Goal: Task Accomplishment & Management: Manage account settings

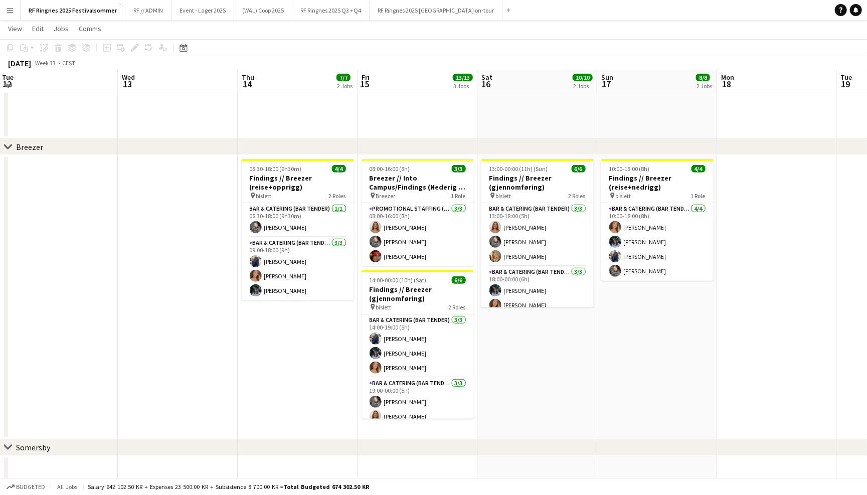
scroll to position [202, 0]
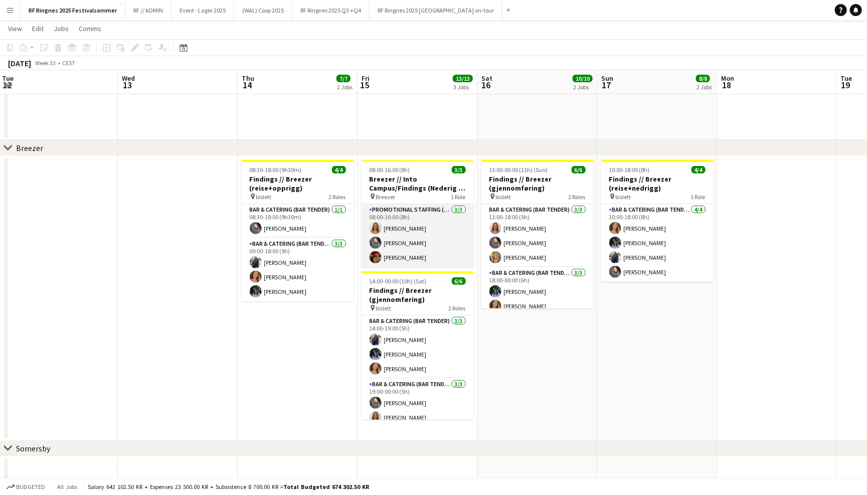
click at [423, 252] on app-card-role "Promotional Staffing (Brand Ambassadors) 3/3 08:00-16:00 (8h) Selma Finne Emili…" at bounding box center [418, 235] width 112 height 63
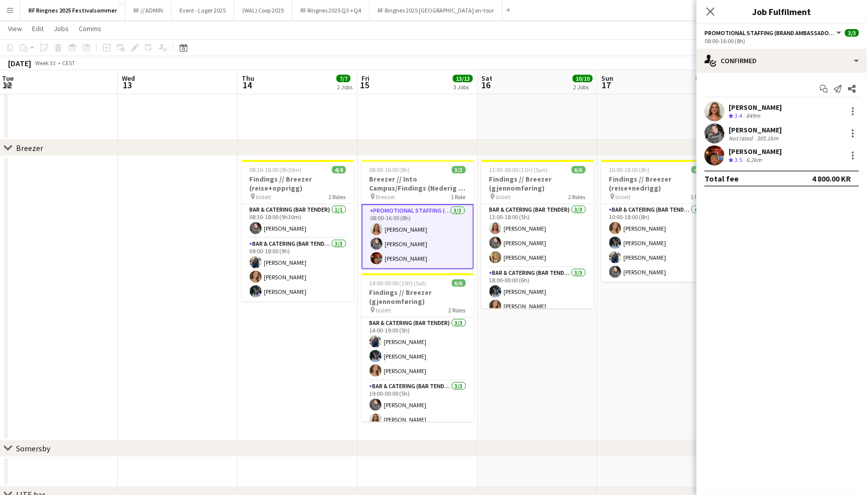
click at [701, 128] on div "Emilia Scantlebury Not rated 305.1km" at bounding box center [782, 133] width 171 height 20
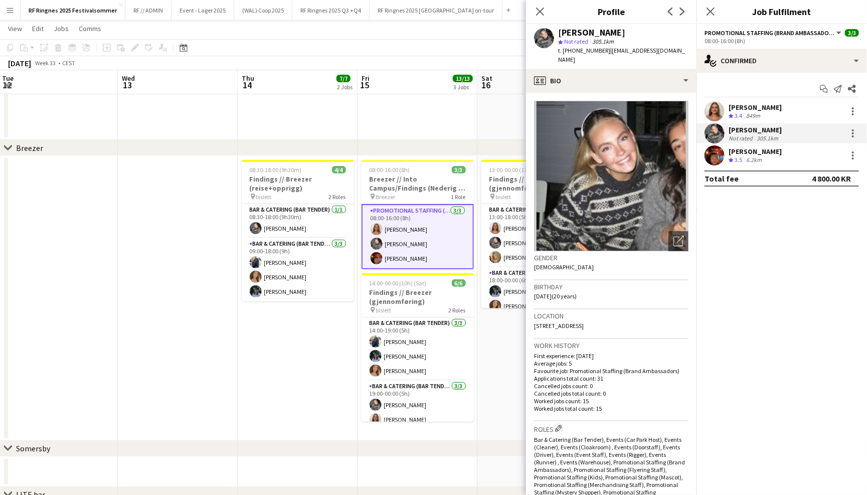
click at [719, 149] on app-user-avatar at bounding box center [715, 155] width 20 height 20
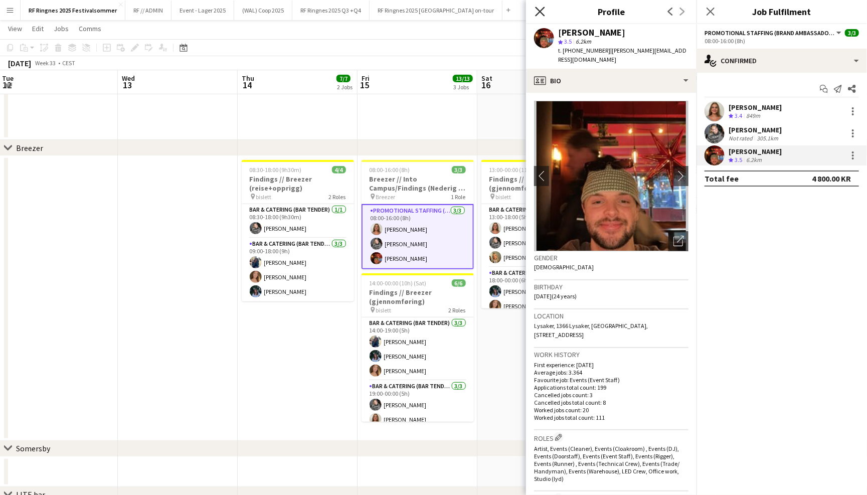
click at [536, 11] on icon "Close pop-in" at bounding box center [540, 12] width 10 height 10
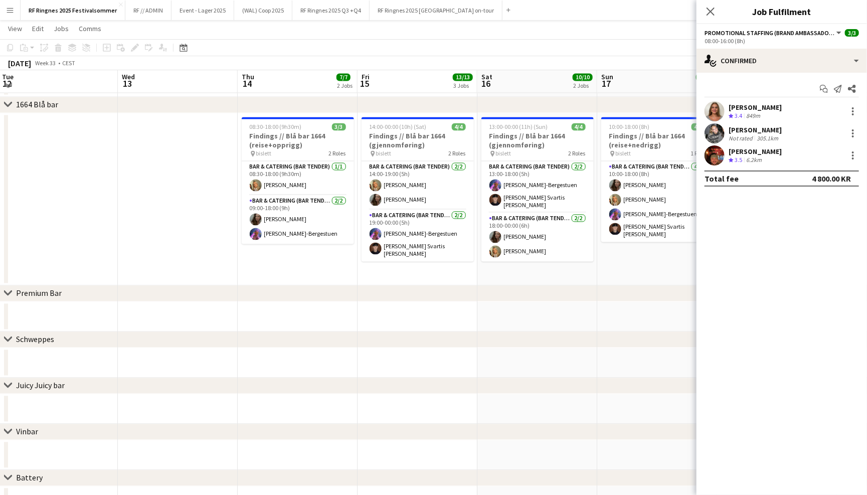
scroll to position [1015, 0]
click at [456, 293] on div "chevron-right Premium Bar" at bounding box center [433, 293] width 867 height 16
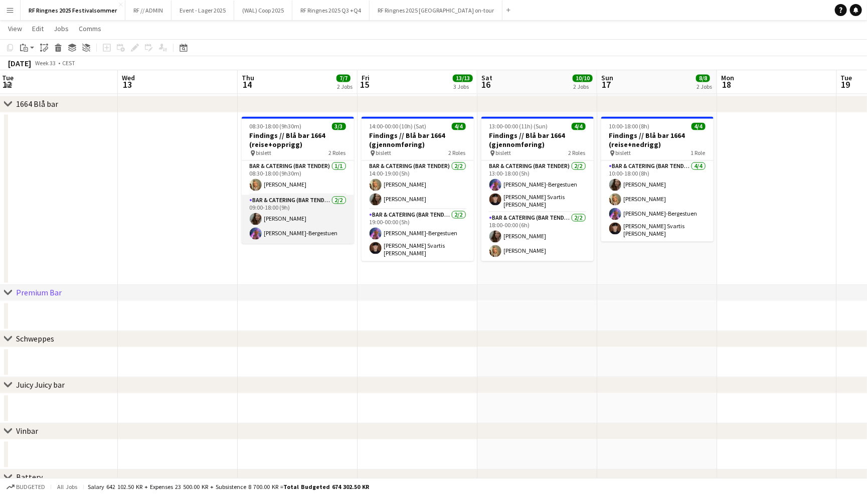
click at [312, 229] on app-card-role "Bar & Catering (Bar Tender) 2/2 09:00-18:00 (9h) Sandra Haavik Fredrikke Tynnin…" at bounding box center [298, 219] width 112 height 49
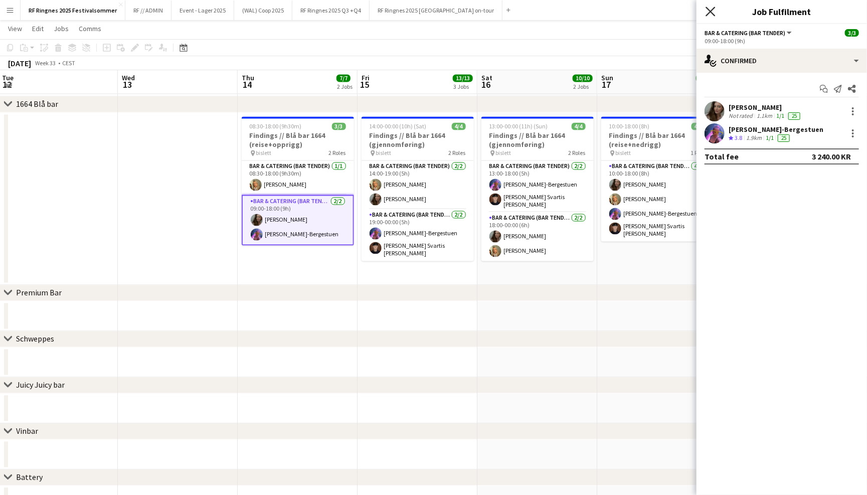
click at [711, 12] on icon at bounding box center [711, 12] width 10 height 10
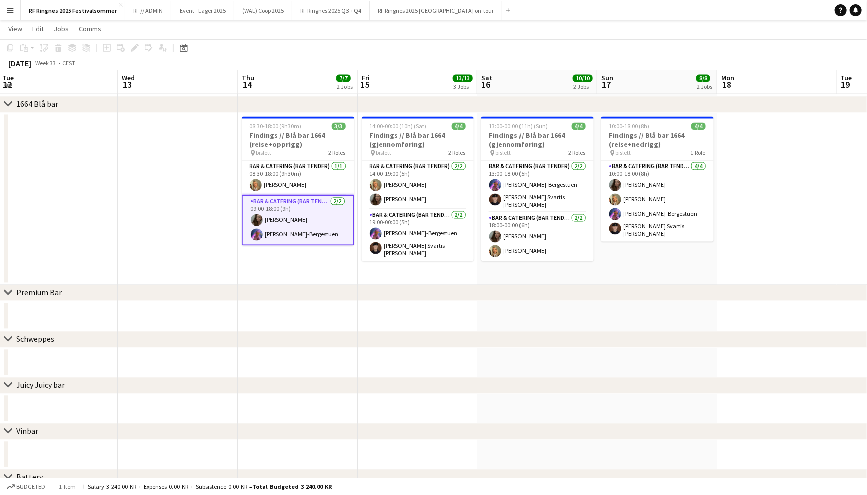
click at [676, 23] on app-page-menu "View Day view expanded Day view collapsed Month view Date picker Jump to today …" at bounding box center [433, 29] width 867 height 19
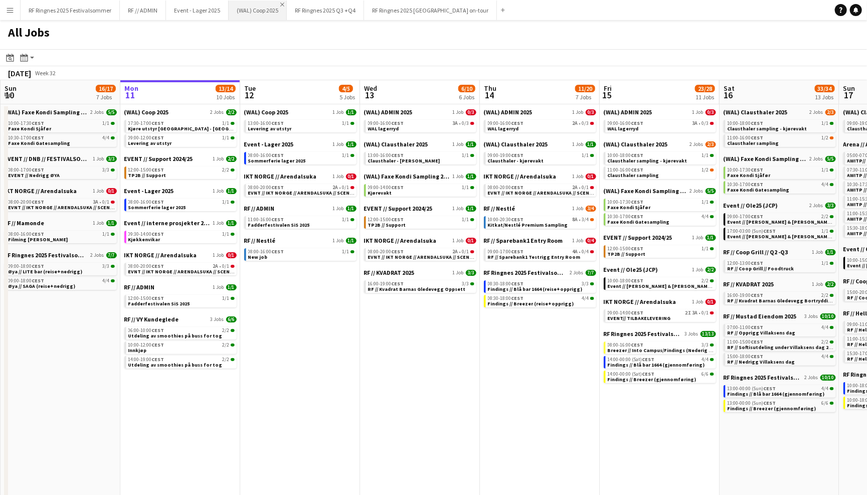
click at [283, 4] on app-icon "Close" at bounding box center [282, 5] width 4 height 4
click at [223, 4] on app-icon "Close" at bounding box center [224, 5] width 4 height 4
click at [112, 8] on button "RF Ringnes 2025 Festivalsommer Close" at bounding box center [70, 11] width 99 height 20
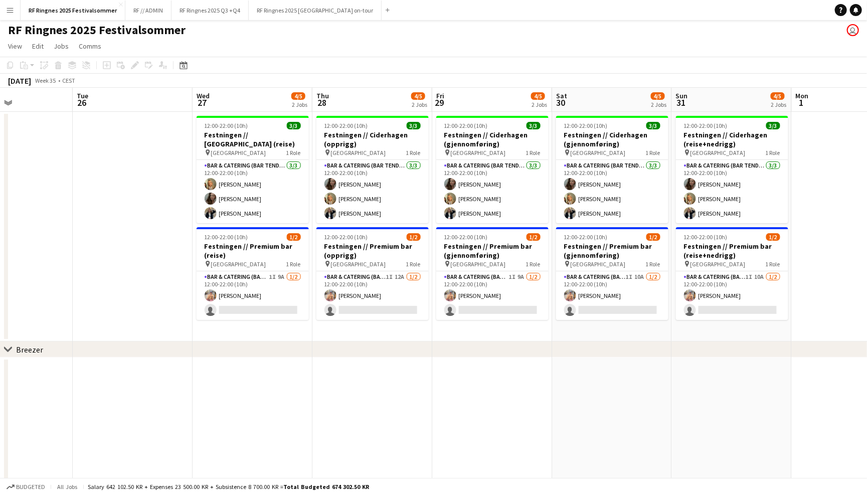
scroll to position [0, 410]
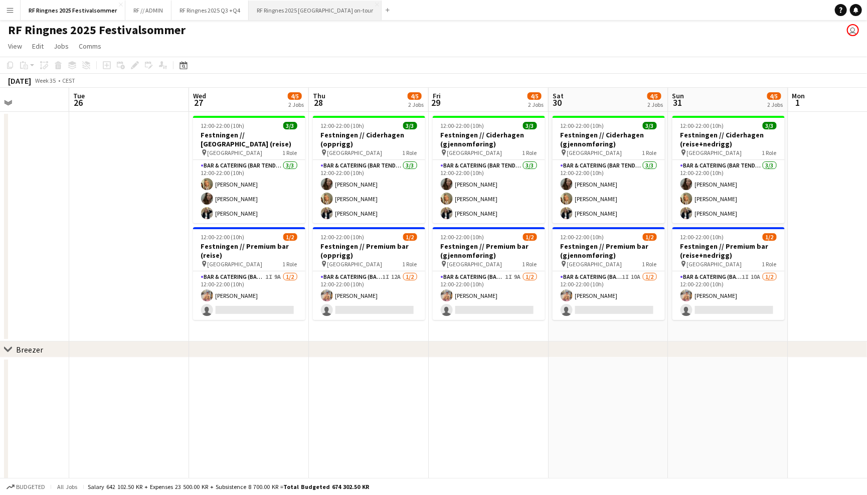
click at [297, 5] on button "RF Ringnes 2025 Munkholm on-tour Close" at bounding box center [315, 11] width 133 height 20
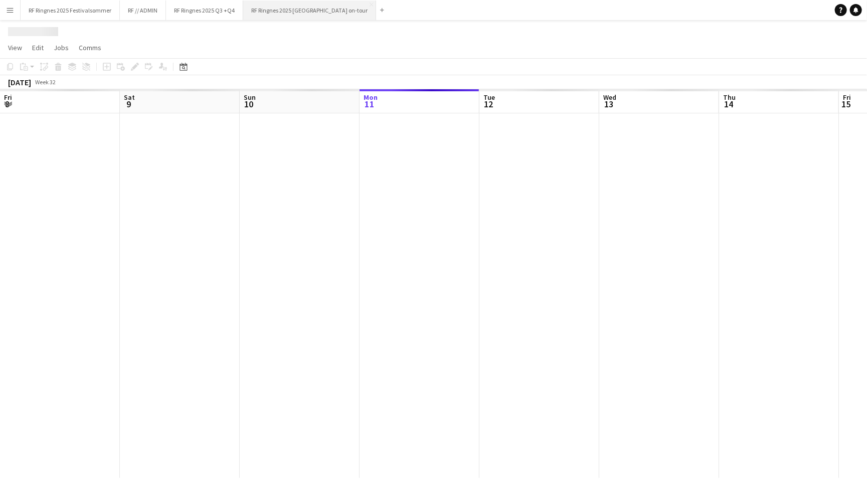
scroll to position [0, 239]
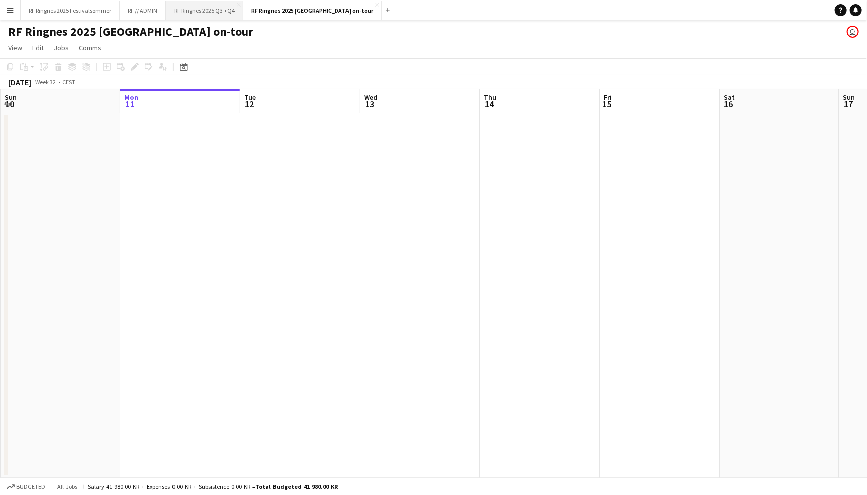
click at [214, 9] on button "RF Ringnes 2025 Q3 +Q4 Close" at bounding box center [204, 11] width 77 height 20
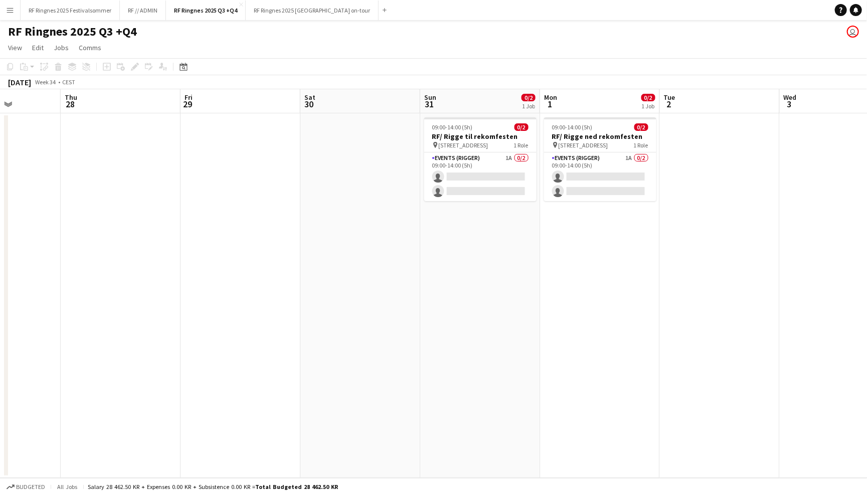
scroll to position [0, 425]
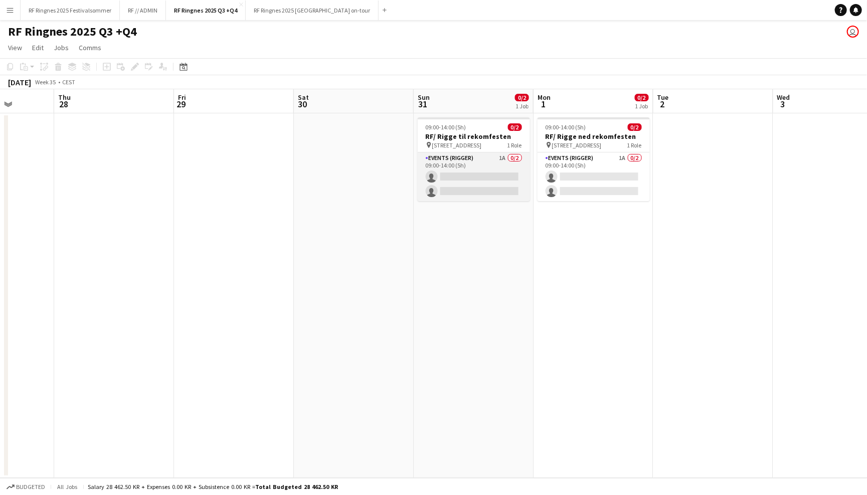
click at [486, 166] on app-card-role "Events (Rigger) 1A 0/2 09:00-14:00 (5h) single-neutral-actions single-neutral-a…" at bounding box center [474, 177] width 112 height 49
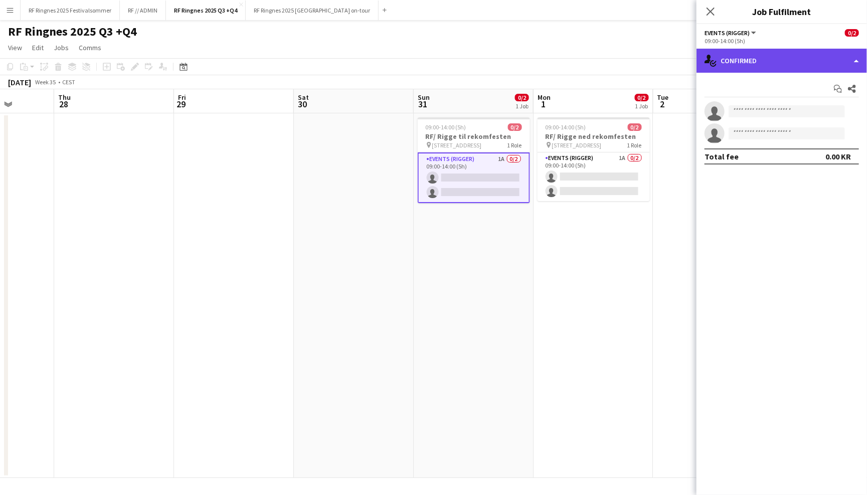
click at [778, 54] on div "single-neutral-actions-check-2 Confirmed" at bounding box center [782, 61] width 171 height 24
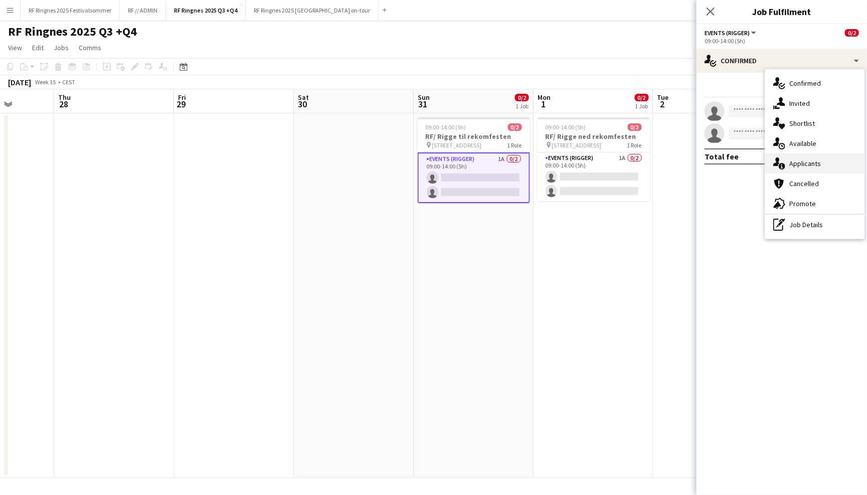
click at [827, 161] on div "single-neutral-actions-information Applicants" at bounding box center [815, 164] width 99 height 20
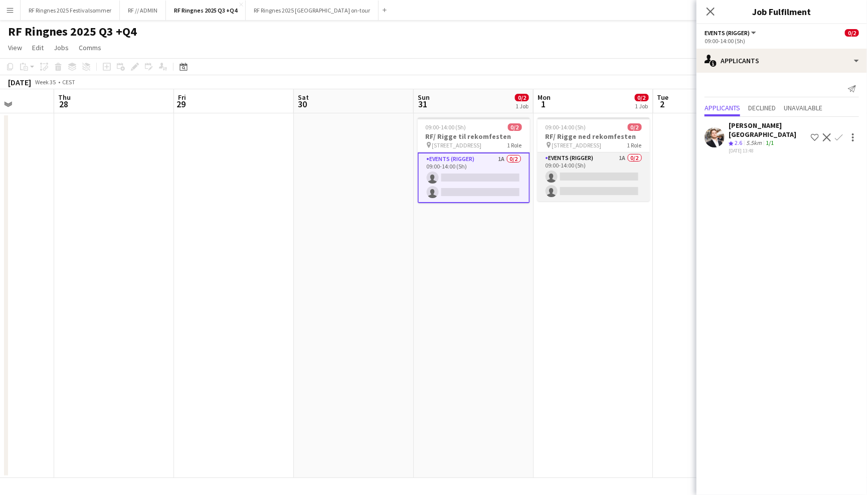
click at [600, 172] on app-card-role "Events (Rigger) 1A 0/2 09:00-14:00 (5h) single-neutral-actions single-neutral-a…" at bounding box center [594, 177] width 112 height 49
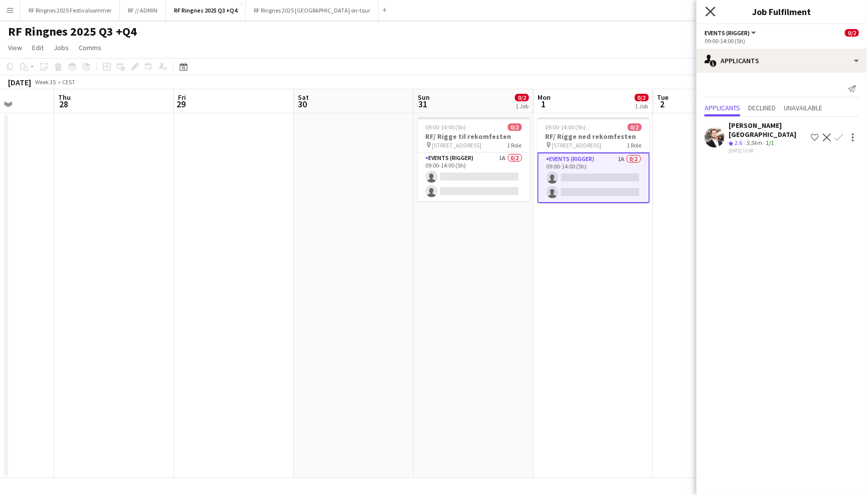
click at [713, 12] on icon "Close pop-in" at bounding box center [711, 12] width 10 height 10
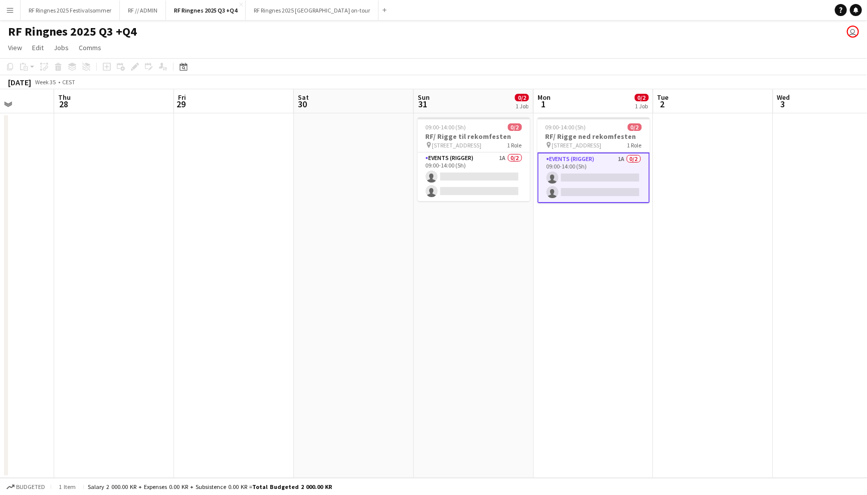
click at [656, 62] on app-toolbar "Copy Paste Paste Command V Paste with crew Command Shift V Paste linked Job Del…" at bounding box center [433, 66] width 867 height 17
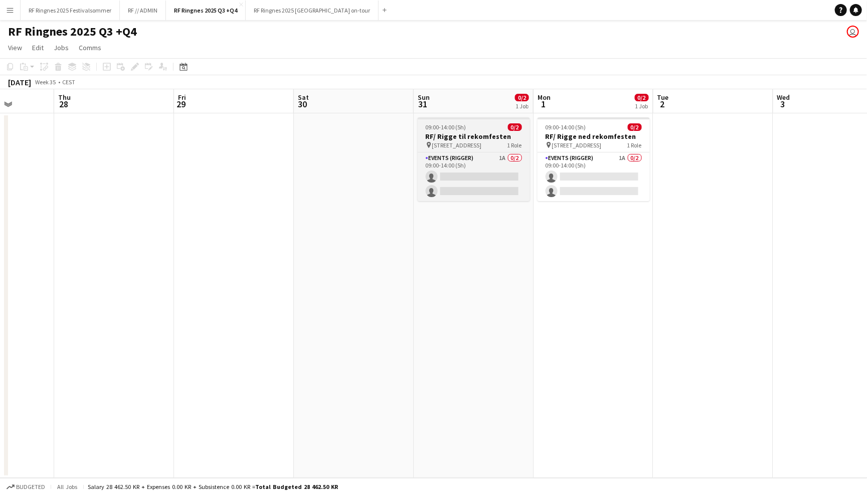
click at [471, 138] on h3 "RF/ Rigge til rekomfesten" at bounding box center [474, 136] width 112 height 9
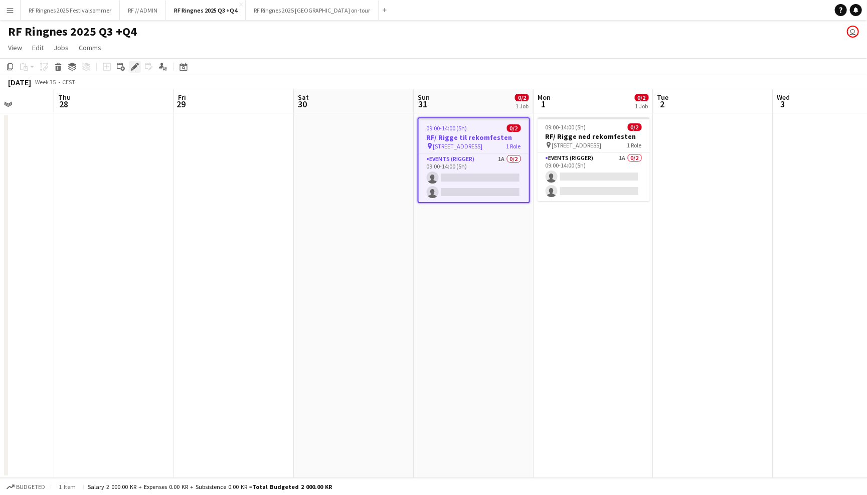
click at [131, 71] on div "Edit" at bounding box center [135, 67] width 12 height 12
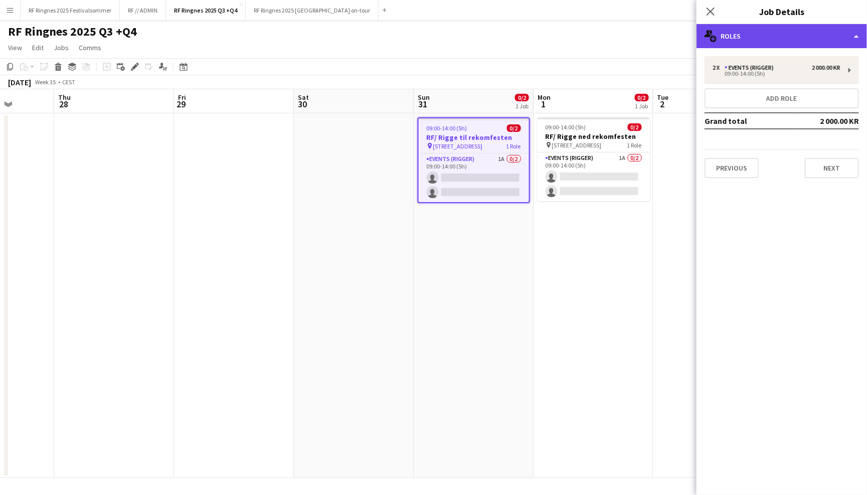
click at [734, 37] on div "multiple-users-add Roles" at bounding box center [782, 36] width 171 height 24
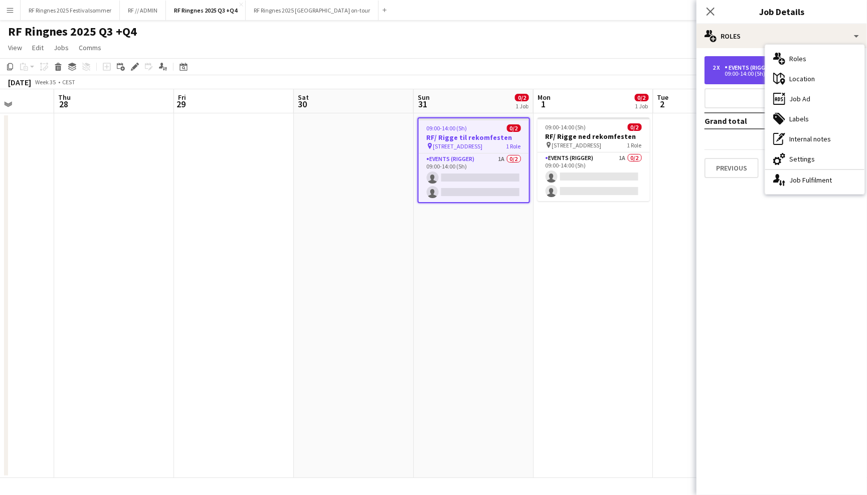
click at [738, 60] on div "2 x Events (Rigger) 2 000.00 KR 09:00-14:00 (5h)" at bounding box center [782, 70] width 155 height 28
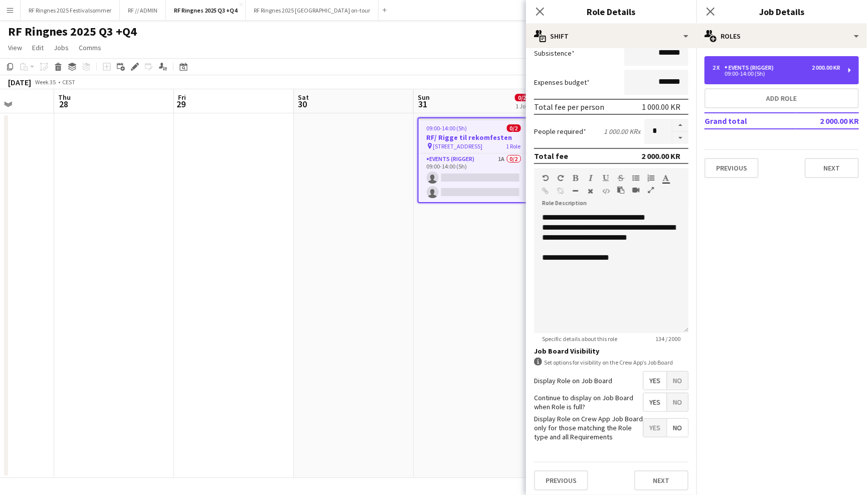
scroll to position [181, 0]
click at [539, 11] on icon at bounding box center [540, 12] width 10 height 10
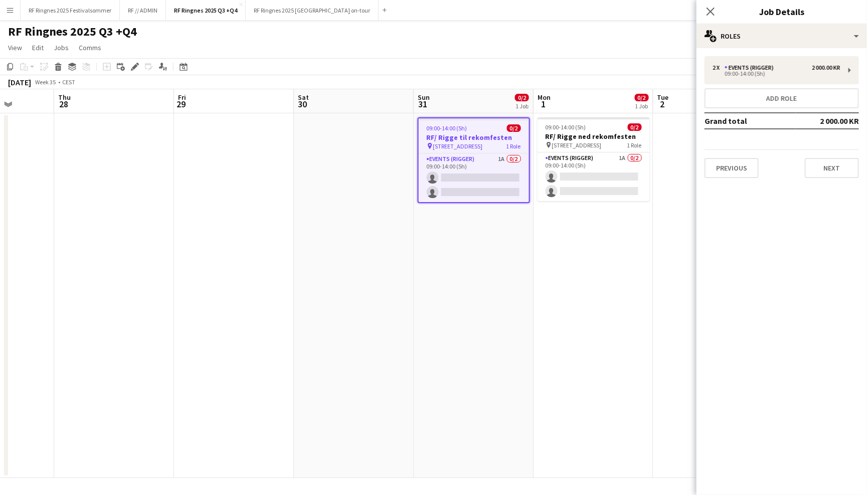
click at [554, 20] on div "RF Ringnes 2025 Q3 +Q4 user" at bounding box center [433, 29] width 867 height 19
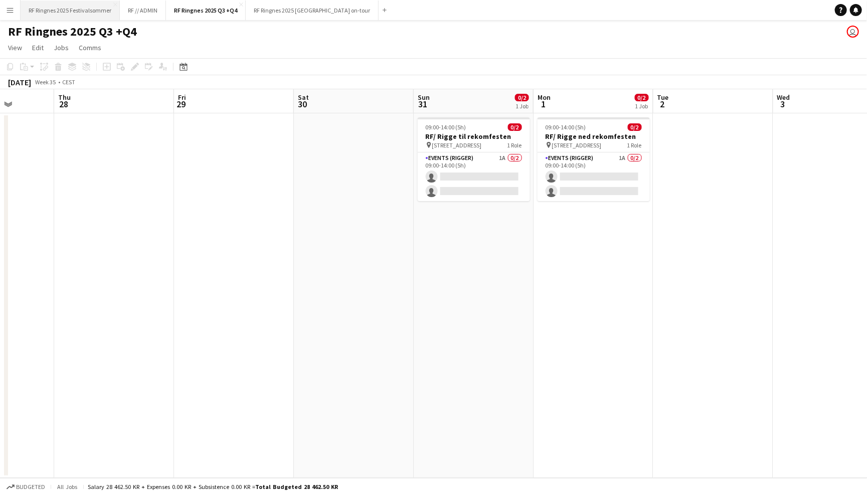
click at [62, 5] on button "RF Ringnes 2025 Festivalsommer Close" at bounding box center [70, 11] width 99 height 20
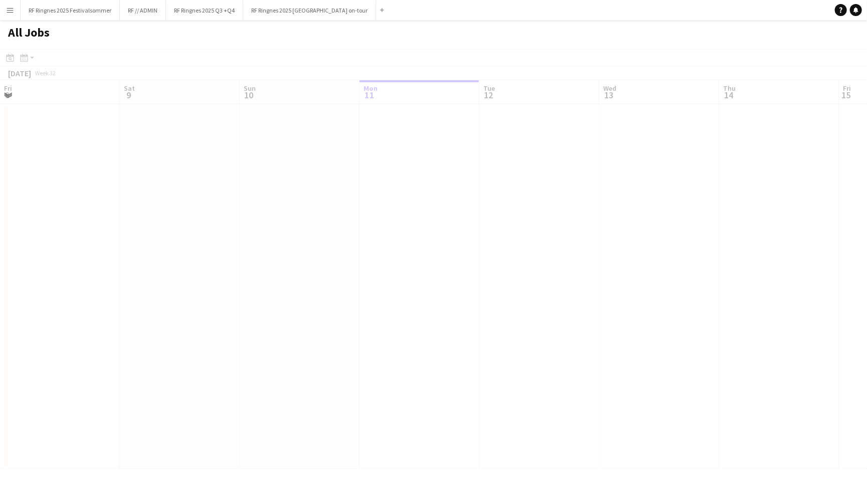
scroll to position [0, 239]
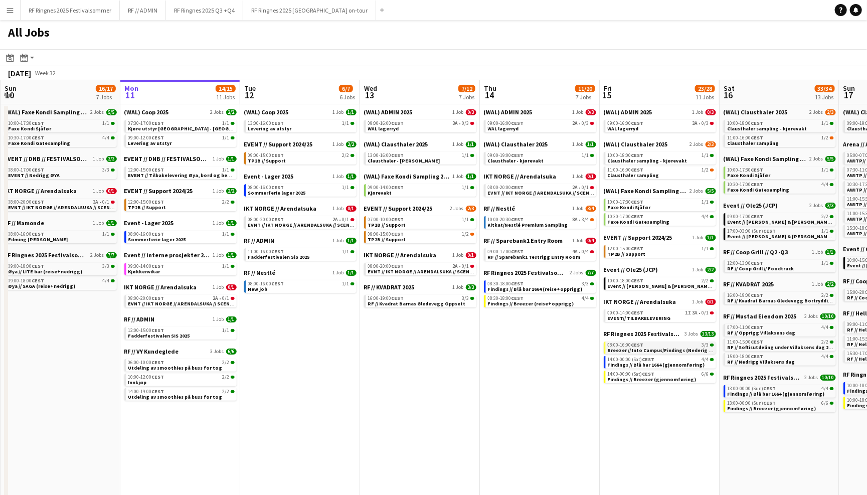
click at [660, 347] on span "Breezer // Into Campus/Findings (Nederig + Opprigg)" at bounding box center [672, 350] width 128 height 7
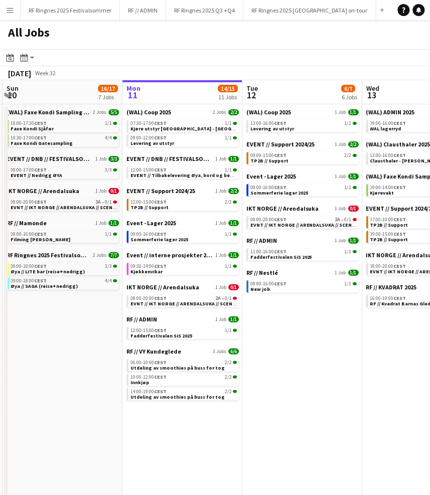
scroll to position [0, 356]
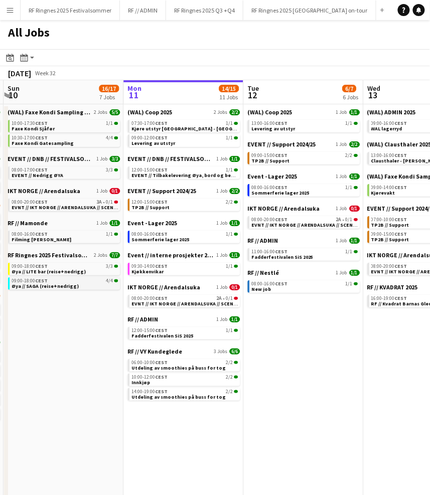
click at [74, 283] on span "Øya // SAGA (reise+nedrigg)" at bounding box center [45, 286] width 67 height 7
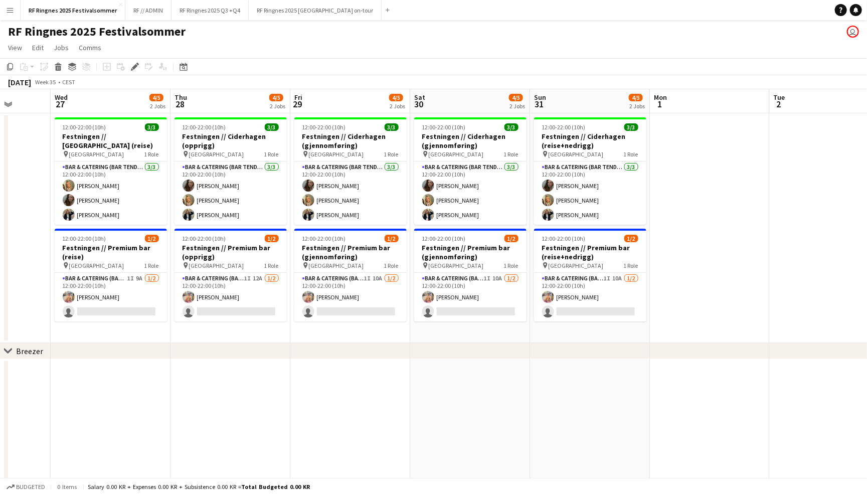
scroll to position [0, 307]
